Goal: Transaction & Acquisition: Subscribe to service/newsletter

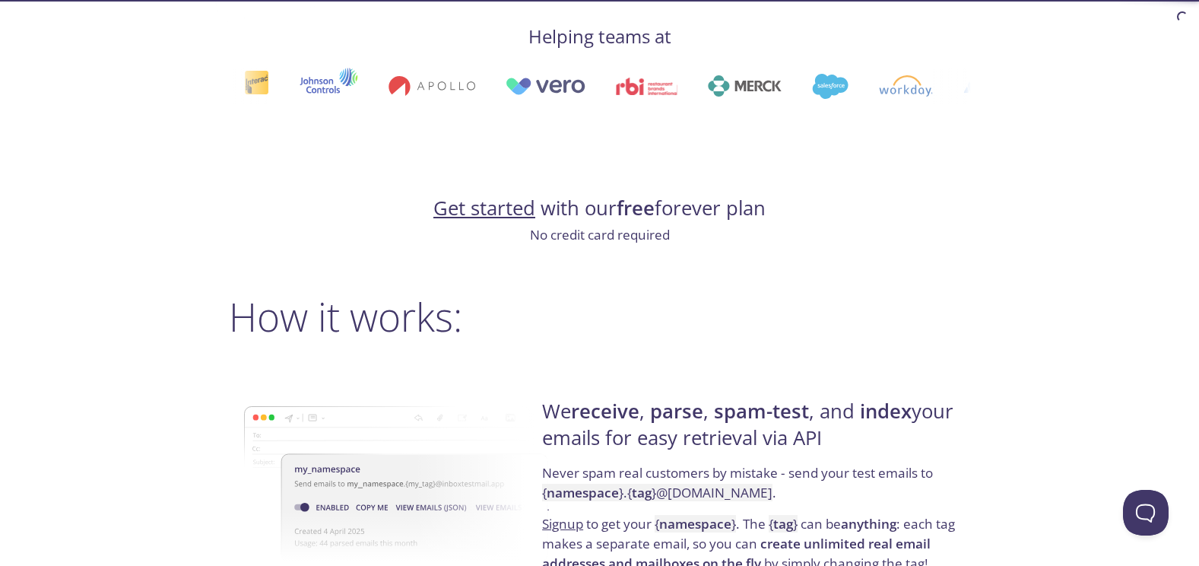
scroll to position [836, 0]
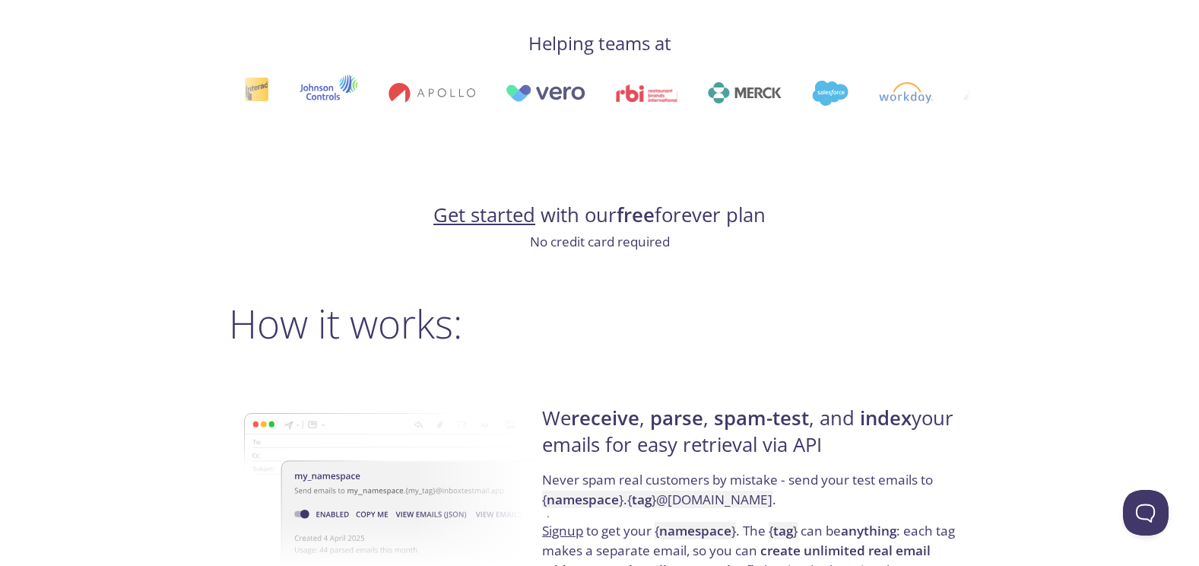
click at [499, 214] on link "Get started" at bounding box center [484, 214] width 102 height 27
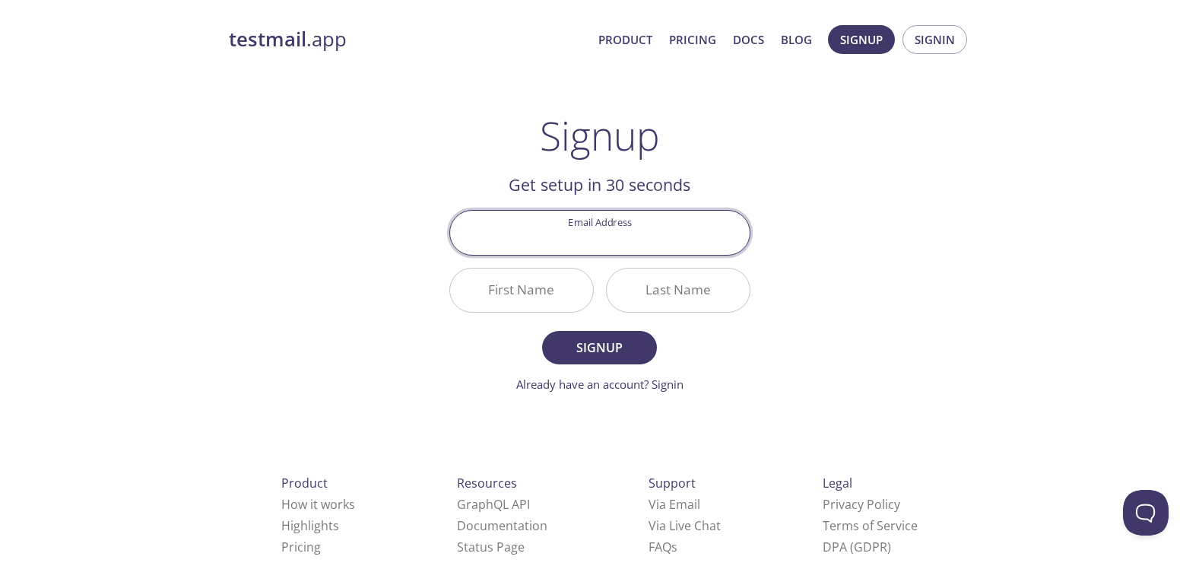
click at [623, 239] on input "Email Address" at bounding box center [599, 232] width 299 height 43
type input "[EMAIL_ADDRESS][DOMAIN_NAME]"
click at [533, 277] on input "First Name" at bounding box center [521, 289] width 143 height 43
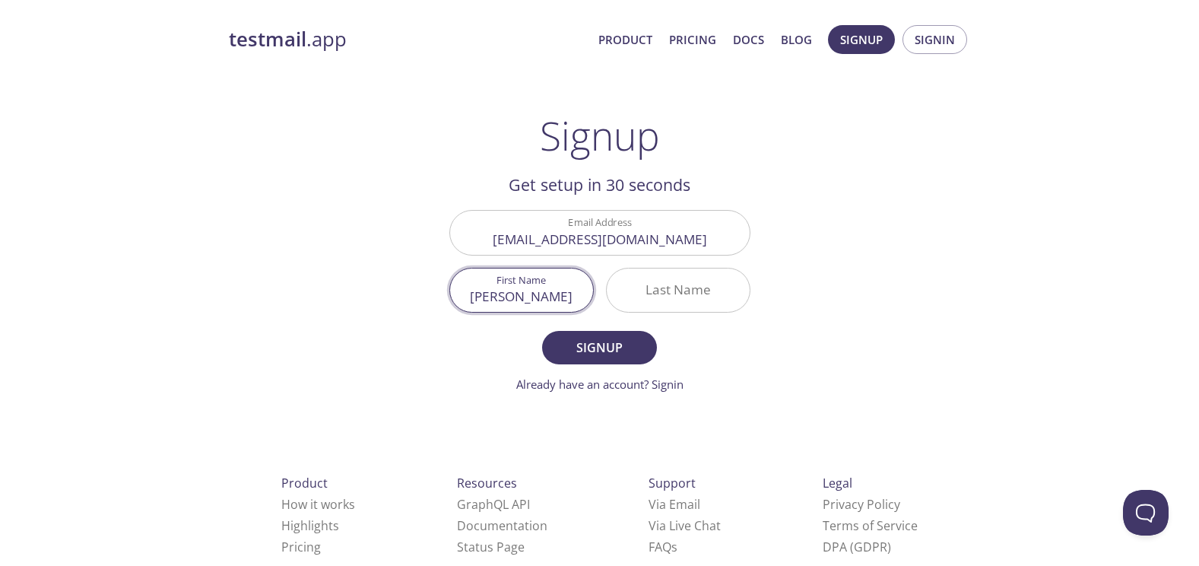
type input "[PERSON_NAME]"
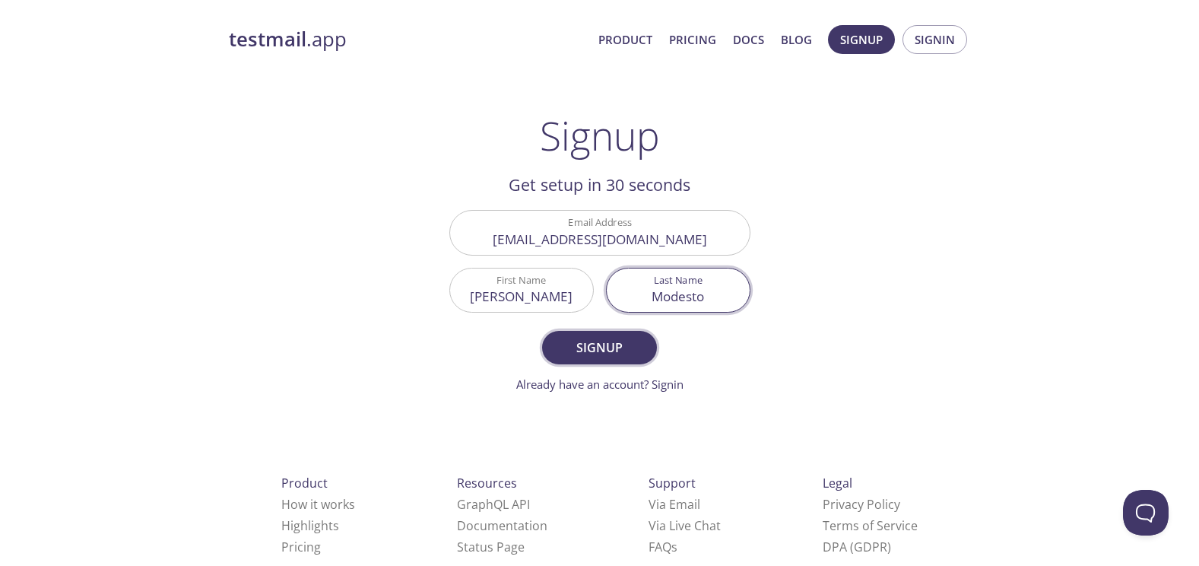
type input "Modesto"
click at [620, 348] on span "Signup" at bounding box center [599, 347] width 81 height 21
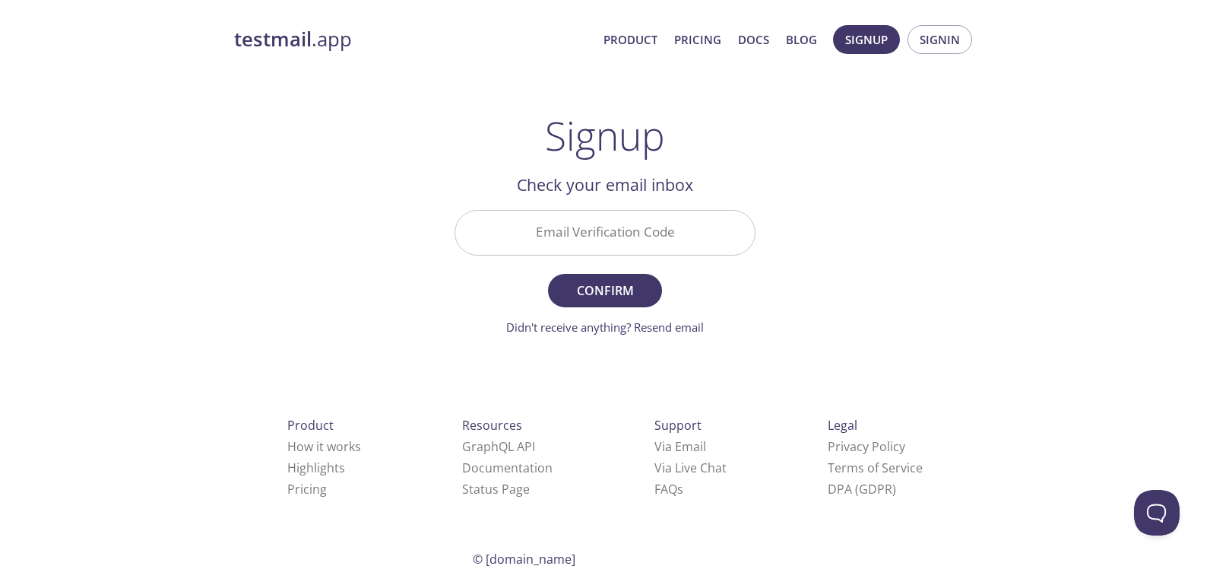
click at [586, 218] on input "Email Verification Code" at bounding box center [604, 232] width 299 height 43
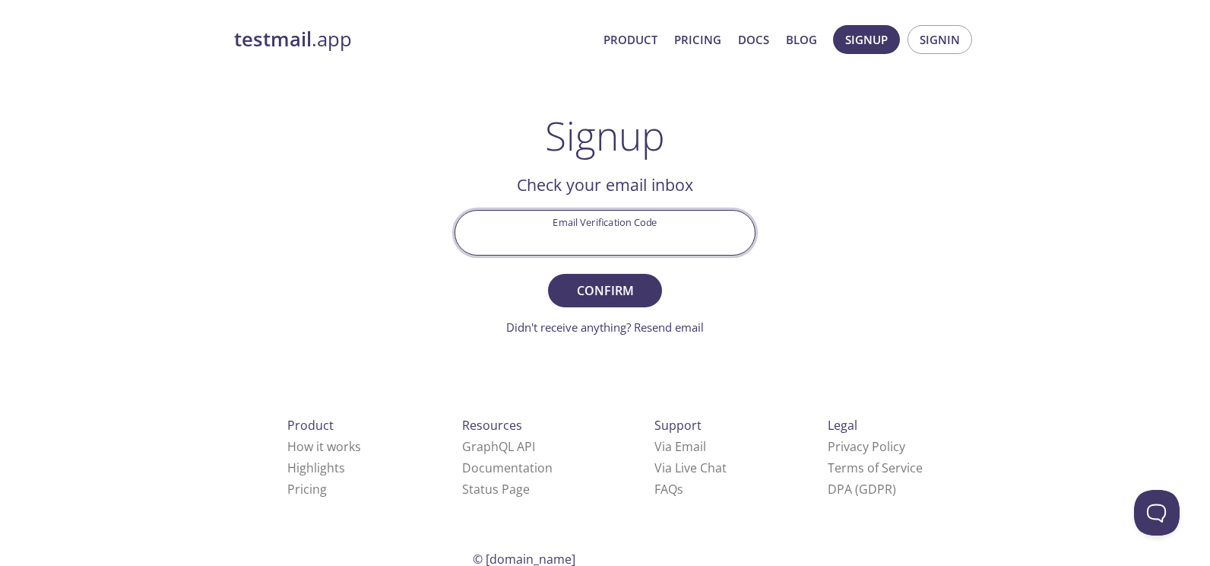
paste input "GA771QH"
type input "GA771QH"
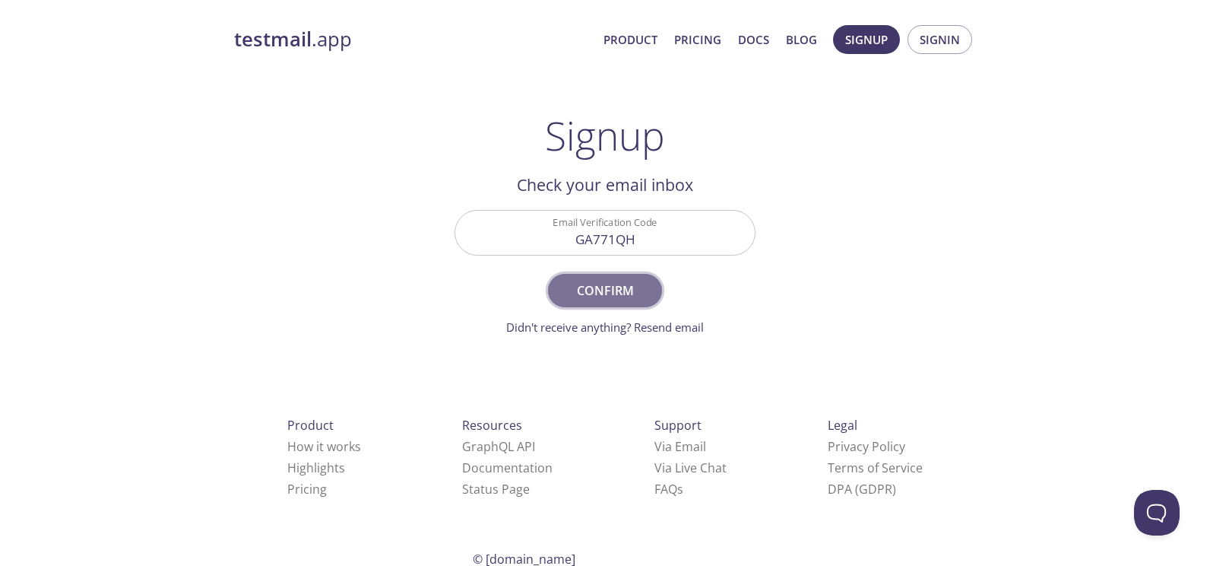
click at [613, 287] on span "Confirm" at bounding box center [605, 290] width 81 height 21
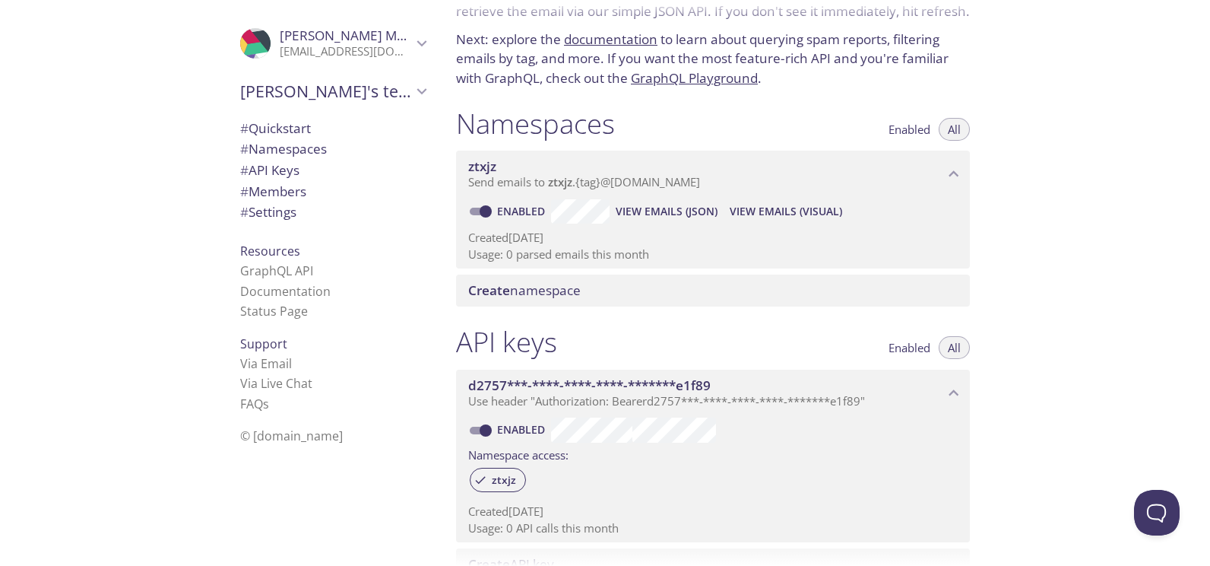
scroll to position [76, 0]
